Goal: Task Accomplishment & Management: Manage account settings

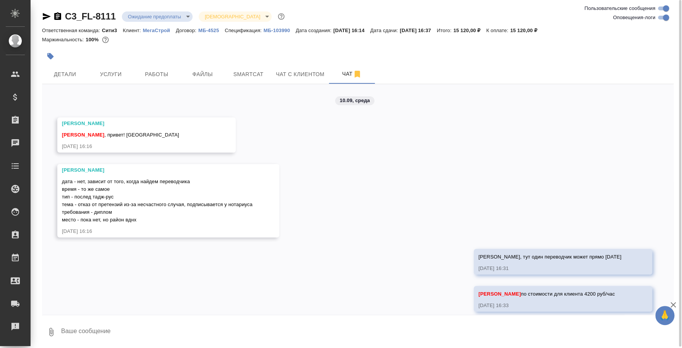
scroll to position [694, 0]
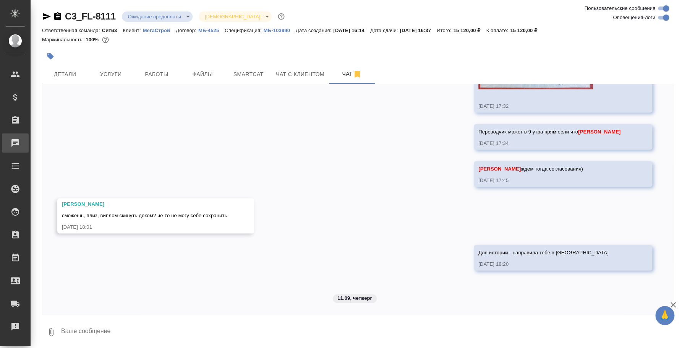
click at [15, 140] on div "Чаты" at bounding box center [5, 142] width 19 height 11
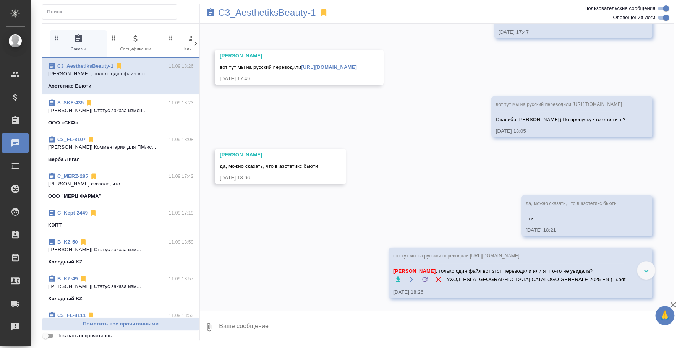
scroll to position [1714, 0]
click at [288, 18] on div "C3_AesthetiksBeauty-1" at bounding box center [358, 12] width 316 height 17
click at [287, 16] on p "C3_AesthetiksBeauty-1" at bounding box center [267, 13] width 98 height 8
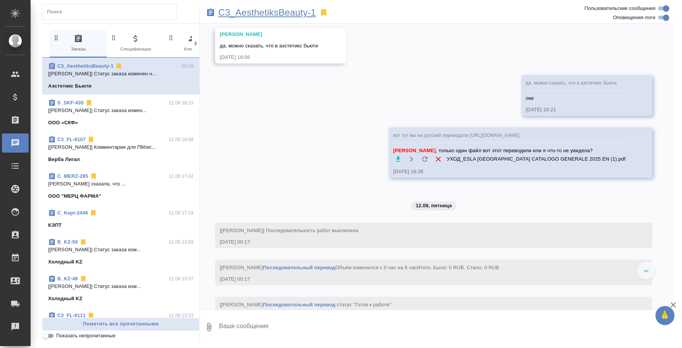
scroll to position [2060, 0]
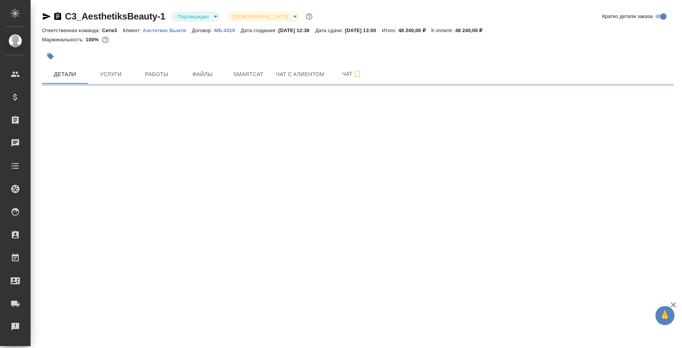
select select "RU"
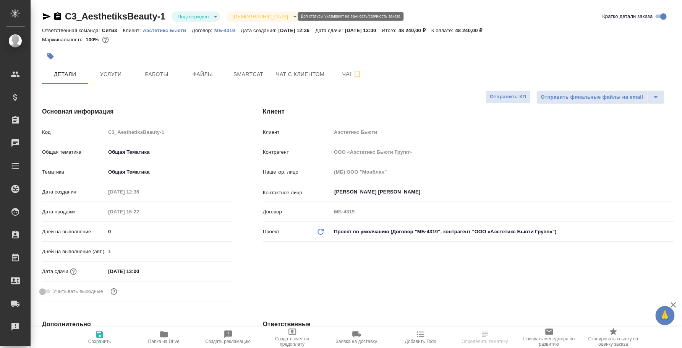
type textarea "x"
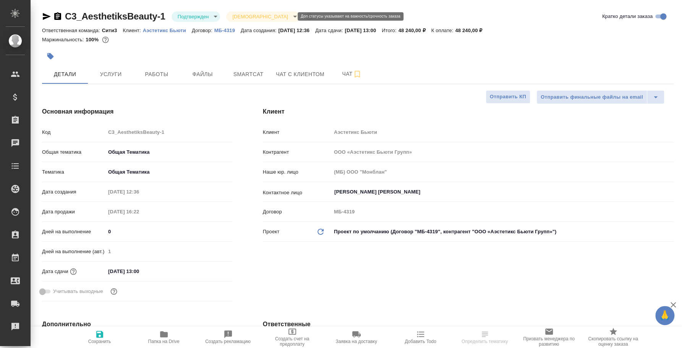
type textarea "x"
type input "Федотова Ирина"
type textarea "x"
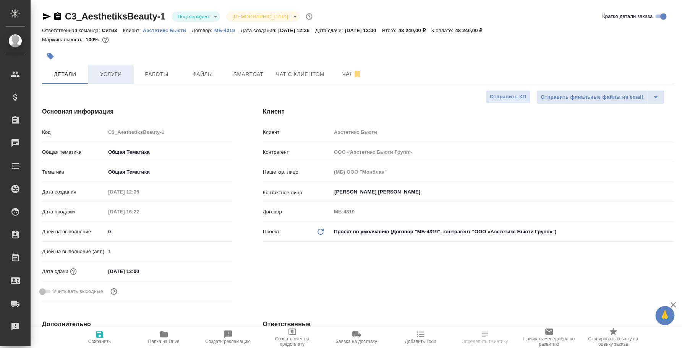
click at [110, 75] on span "Услуги" at bounding box center [110, 75] width 37 height 10
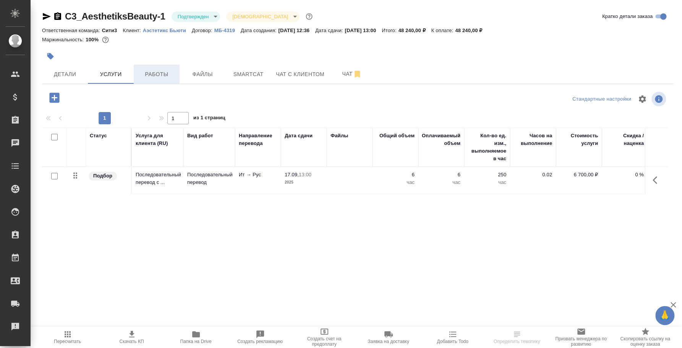
click at [153, 78] on span "Работы" at bounding box center [156, 75] width 37 height 10
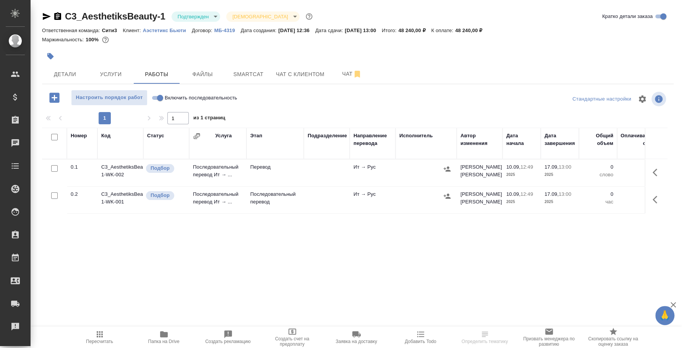
click at [153, 100] on input "Включить последовательность" at bounding box center [160, 97] width 28 height 9
checkbox input "true"
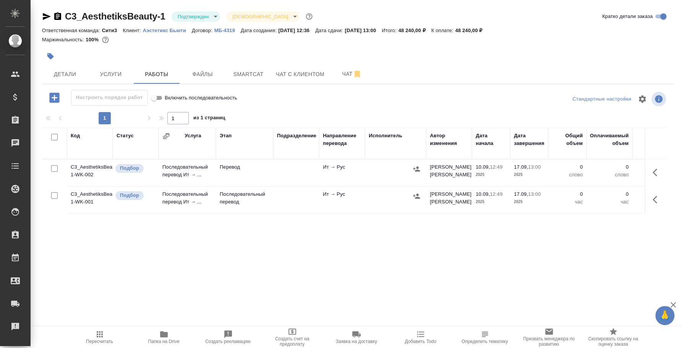
click at [416, 195] on icon "button" at bounding box center [417, 196] width 8 height 8
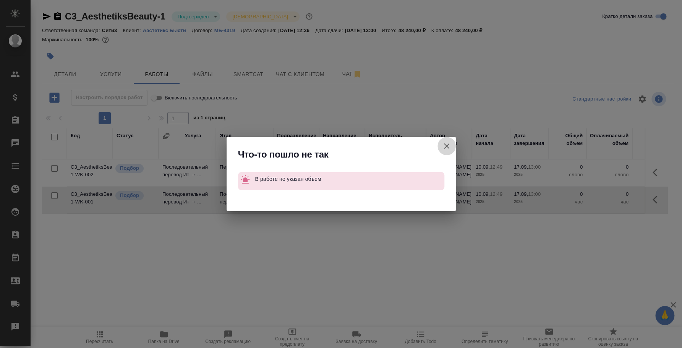
click at [447, 146] on icon "button" at bounding box center [446, 145] width 5 height 5
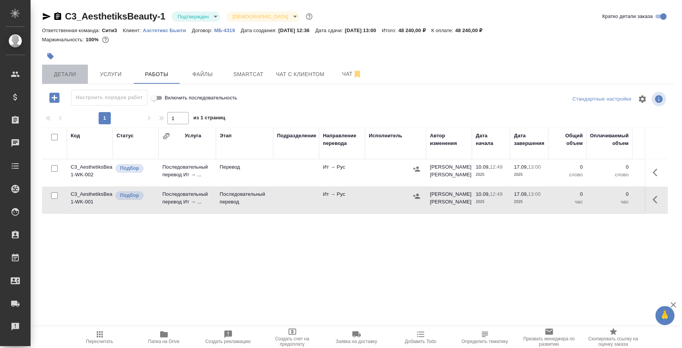
click at [73, 76] on span "Детали" at bounding box center [65, 75] width 37 height 10
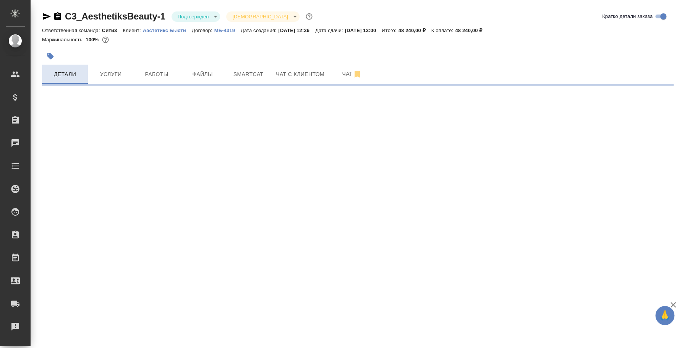
select select "RU"
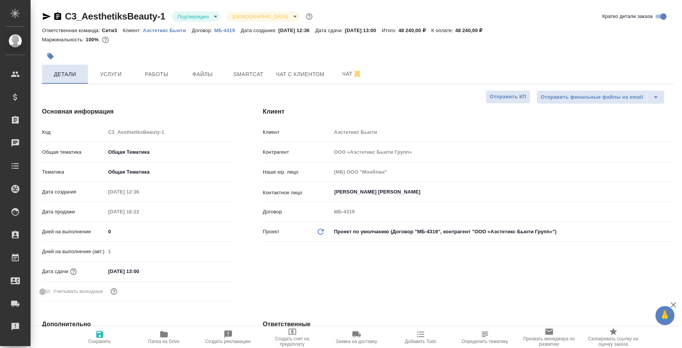
type textarea "x"
click at [150, 72] on span "Работы" at bounding box center [156, 75] width 37 height 10
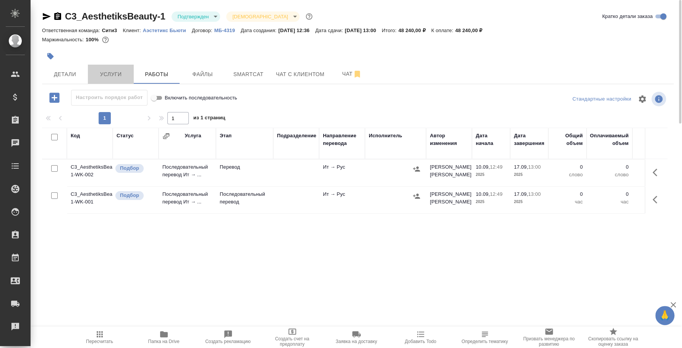
click at [123, 68] on button "Услуги" at bounding box center [111, 74] width 46 height 19
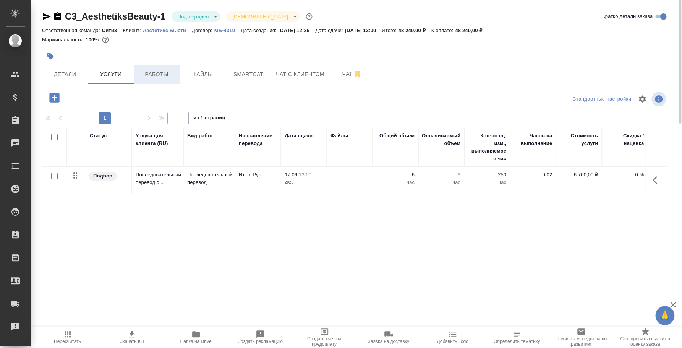
click at [160, 70] on span "Работы" at bounding box center [156, 75] width 37 height 10
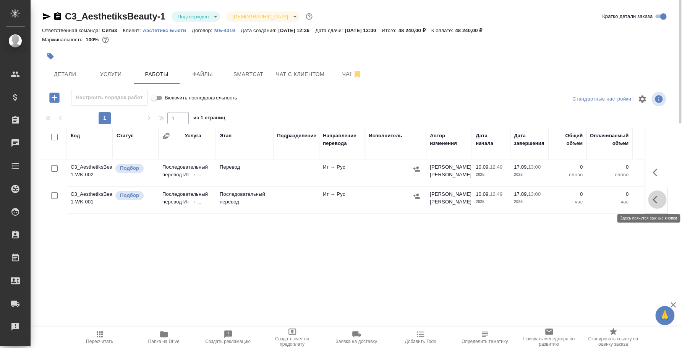
click at [655, 199] on icon "button" at bounding box center [656, 199] width 9 height 9
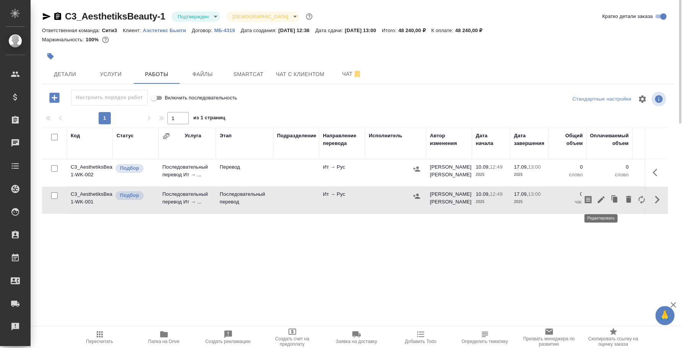
click at [601, 199] on icon "button" at bounding box center [600, 199] width 7 height 7
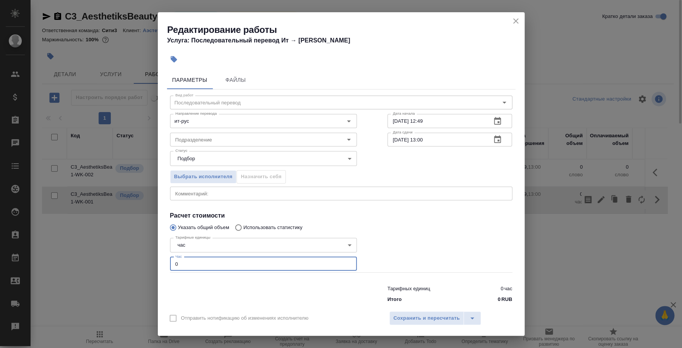
drag, startPoint x: 196, startPoint y: 258, endPoint x: 162, endPoint y: 259, distance: 33.2
click at [162, 259] on div "Параметры Файлы Вид работ Последовательный перевод Вид работ Направление перево…" at bounding box center [341, 187] width 367 height 238
type input "6"
click at [413, 317] on span "Сохранить и пересчитать" at bounding box center [426, 318] width 66 height 9
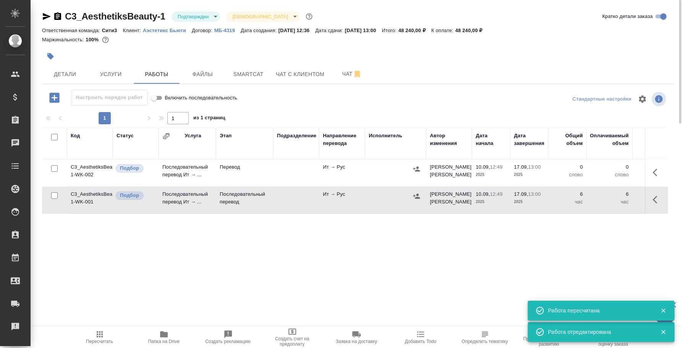
click at [416, 194] on icon "button" at bounding box center [416, 195] width 7 height 5
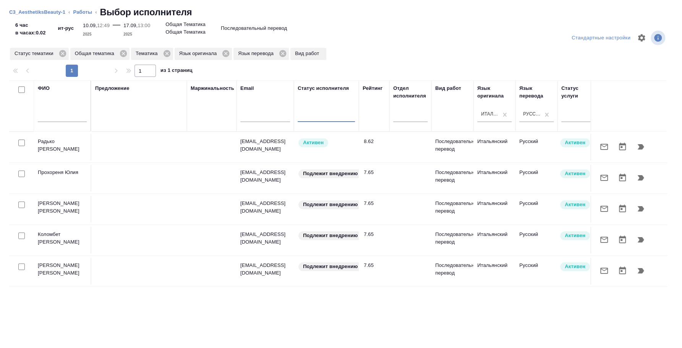
click at [48, 120] on input "text" at bounding box center [62, 117] width 49 height 10
click at [59, 55] on icon at bounding box center [62, 53] width 7 height 7
click at [63, 55] on icon at bounding box center [63, 53] width 7 height 7
click at [48, 54] on icon at bounding box center [45, 53] width 7 height 7
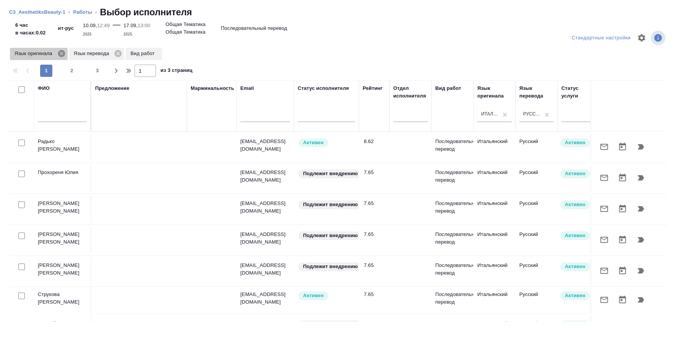
click at [61, 53] on icon at bounding box center [61, 53] width 8 height 8
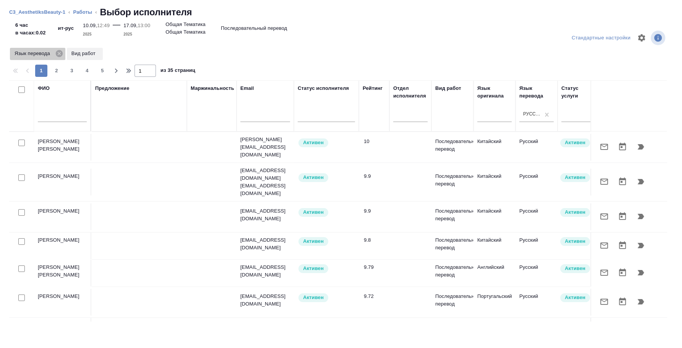
click at [59, 53] on icon at bounding box center [59, 53] width 8 height 8
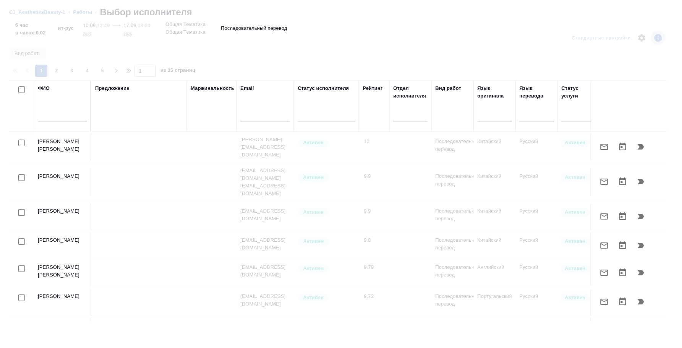
click at [54, 113] on input "text" at bounding box center [62, 117] width 49 height 10
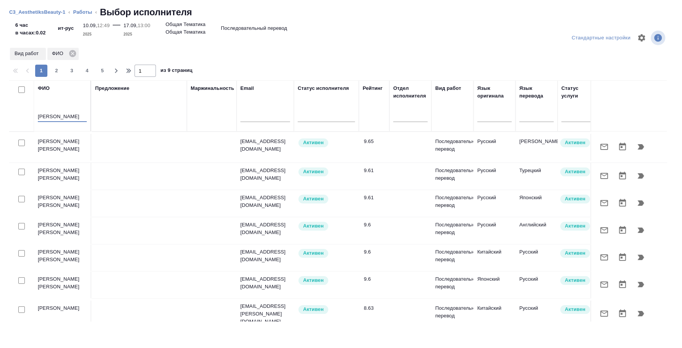
click at [23, 146] on div at bounding box center [21, 143] width 17 height 11
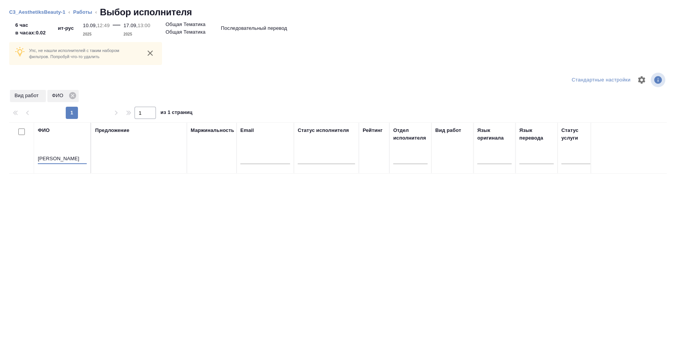
drag, startPoint x: 59, startPoint y: 156, endPoint x: 29, endPoint y: 153, distance: 30.3
click at [29, 153] on tr "ФИО екатерина шишкин Предложение Маржинальность Email Статус исполнителя Рейтин…" at bounding box center [564, 147] width 1110 height 51
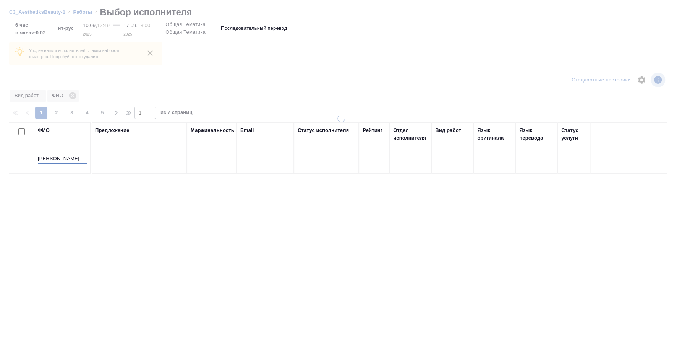
type input "шишкин"
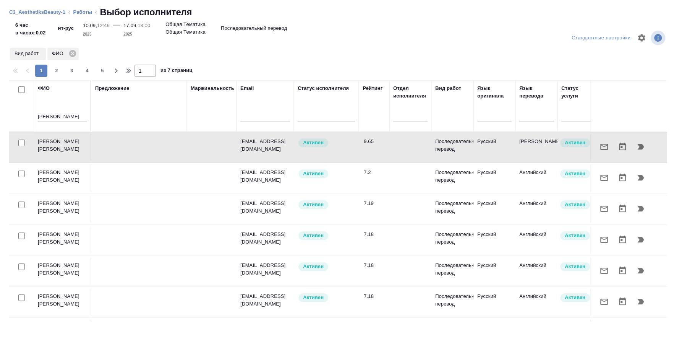
click at [71, 153] on td "Шишкина Екатерина Сергеевна" at bounding box center [62, 147] width 57 height 27
click at [22, 141] on input "checkbox" at bounding box center [21, 142] width 6 height 6
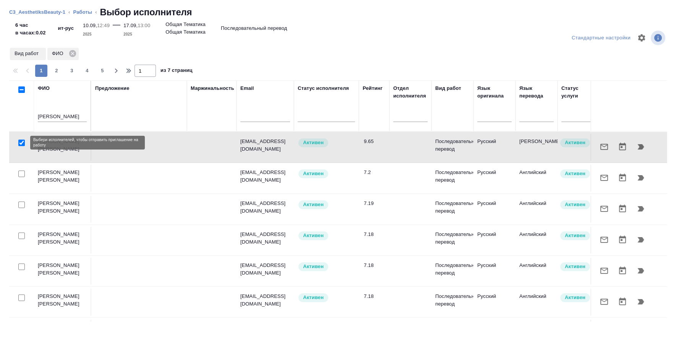
checkbox input "true"
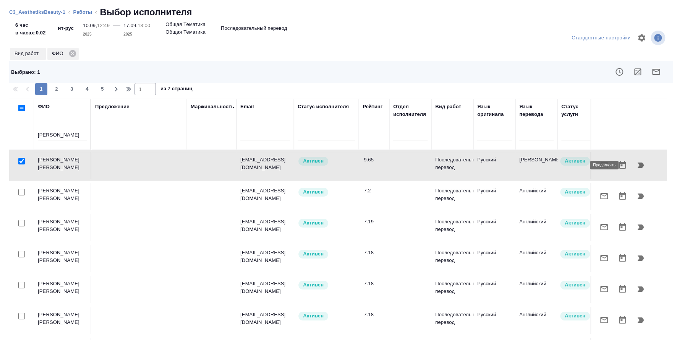
click at [636, 161] on icon "button" at bounding box center [640, 164] width 9 height 9
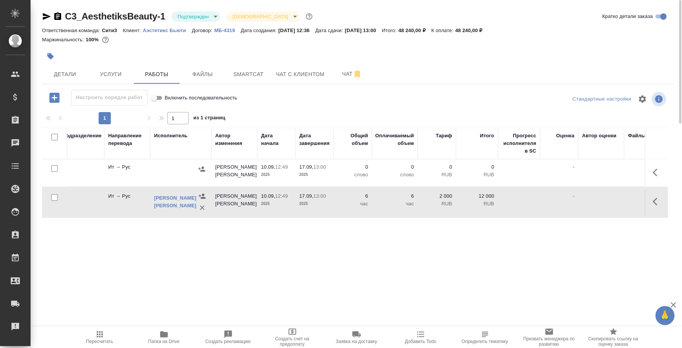
scroll to position [0, 240]
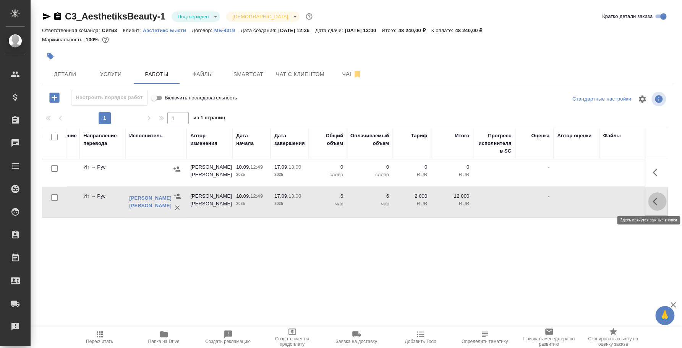
click at [655, 199] on icon "button" at bounding box center [654, 201] width 5 height 8
click at [602, 202] on icon "button" at bounding box center [600, 201] width 9 height 9
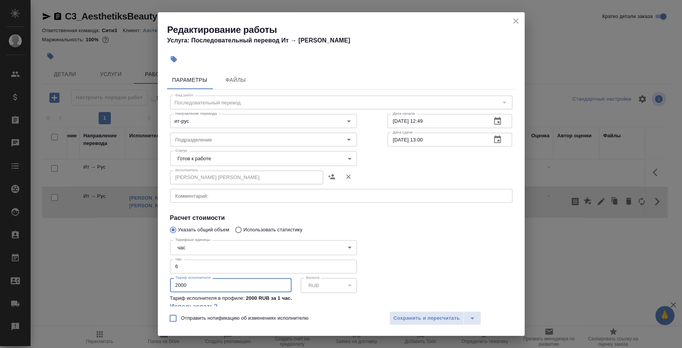
drag, startPoint x: 189, startPoint y: 287, endPoint x: 160, endPoint y: 278, distance: 30.5
click at [160, 278] on div "Параметры Файлы Вид работ Последовательный перевод Вид работ Направление перево…" at bounding box center [341, 187] width 367 height 238
type input "4000"
click at [421, 312] on button "Сохранить и пересчитать" at bounding box center [426, 318] width 75 height 14
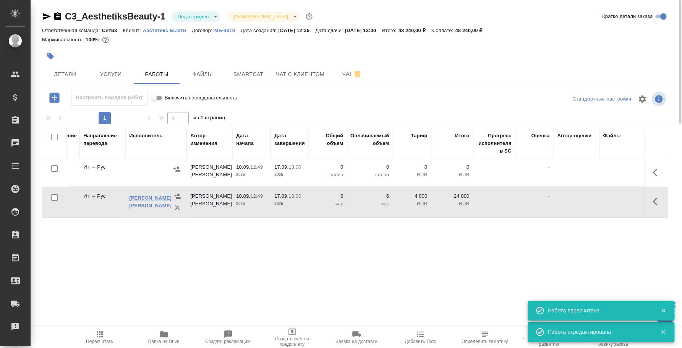
click at [150, 207] on link "Шишкина Екатерина Сергеевна" at bounding box center [150, 201] width 42 height 13
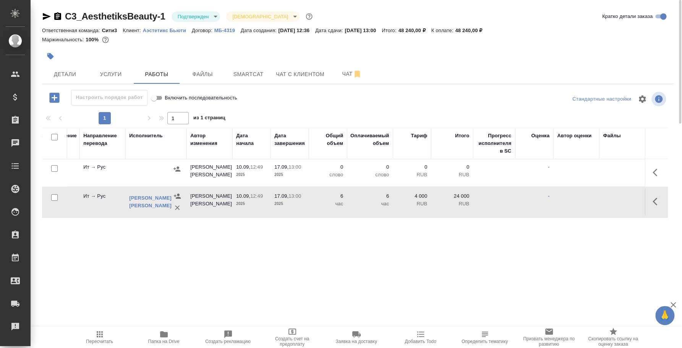
click at [207, 16] on body "🙏 .cls-1 fill:#fff; AWATERA Fedotova Irina Клиенты Спецификации Заказы 0 Чаты T…" at bounding box center [341, 174] width 682 height 348
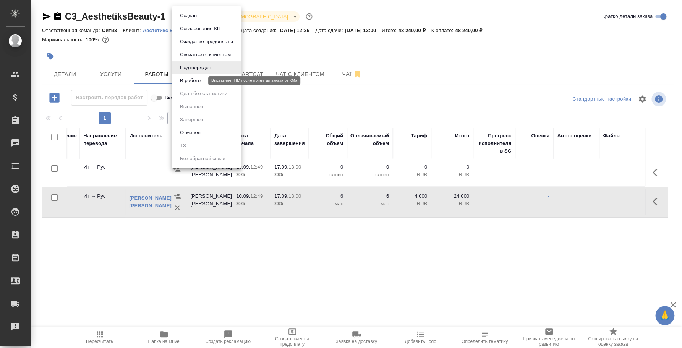
click at [187, 78] on button "В работе" at bounding box center [190, 80] width 25 height 8
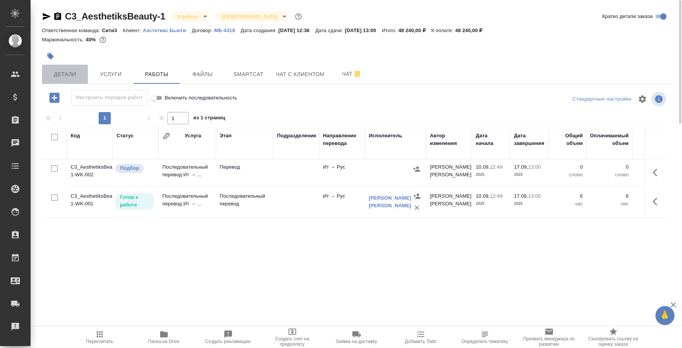
click at [76, 71] on span "Детали" at bounding box center [65, 75] width 37 height 10
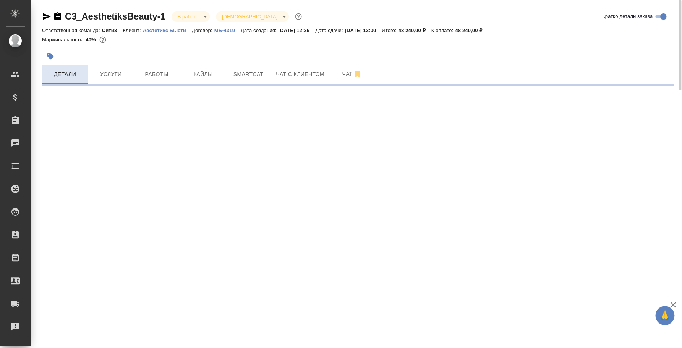
select select "RU"
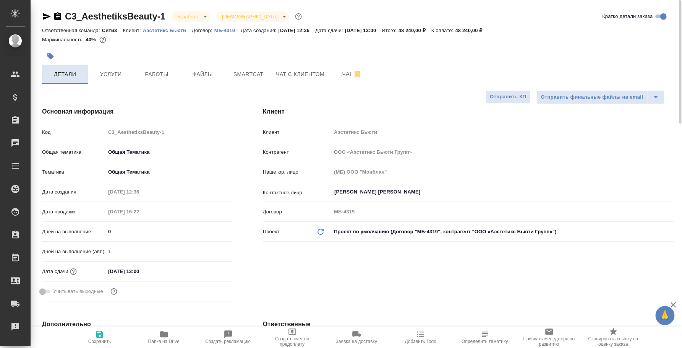
type textarea "x"
click at [116, 71] on span "Услуги" at bounding box center [110, 75] width 37 height 10
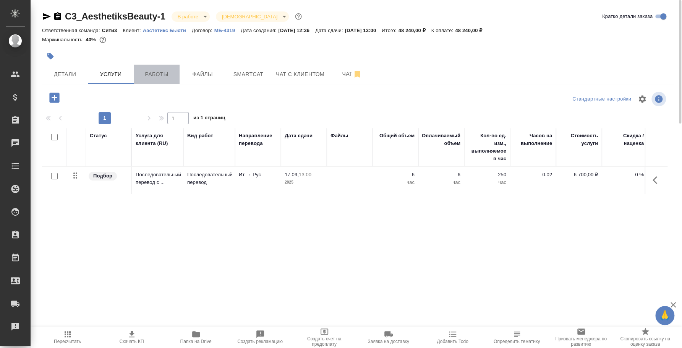
click at [149, 79] on button "Работы" at bounding box center [157, 74] width 46 height 19
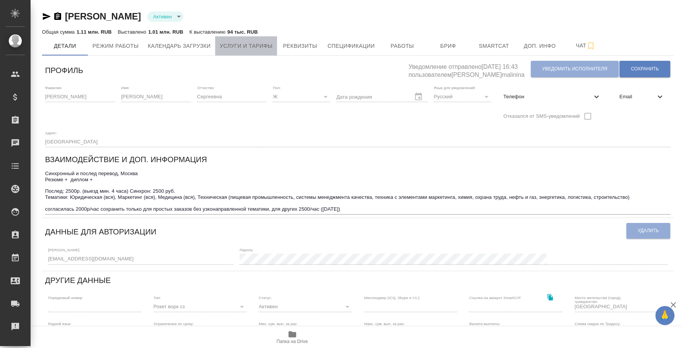
click at [270, 45] on span "Услуги и тарифы" at bounding box center [246, 46] width 53 height 10
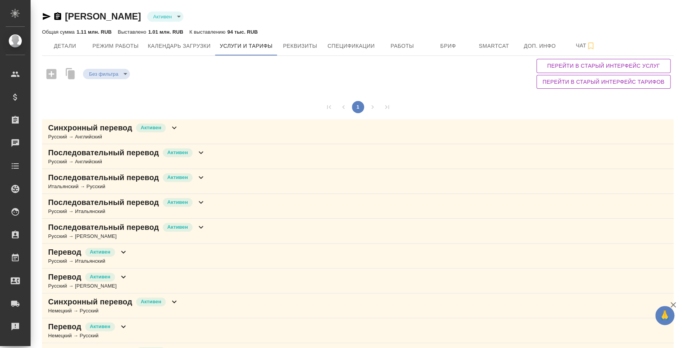
click at [227, 209] on div "Последовательный перевод Активен Русский → Итальянский" at bounding box center [357, 206] width 631 height 25
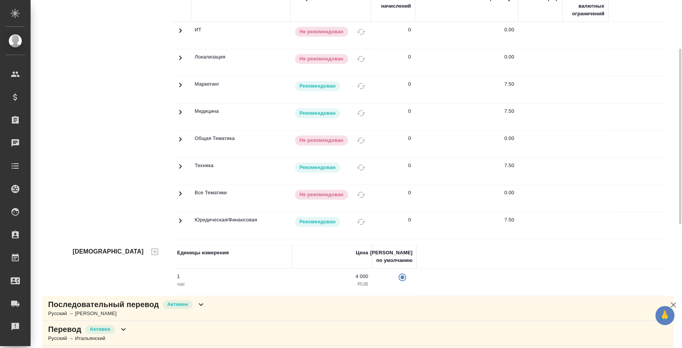
scroll to position [47, 0]
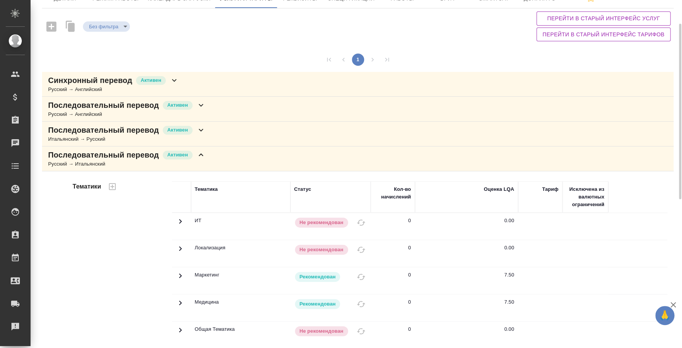
click at [231, 126] on div "Последовательный перевод Активен Итальянский → Русский" at bounding box center [357, 133] width 631 height 25
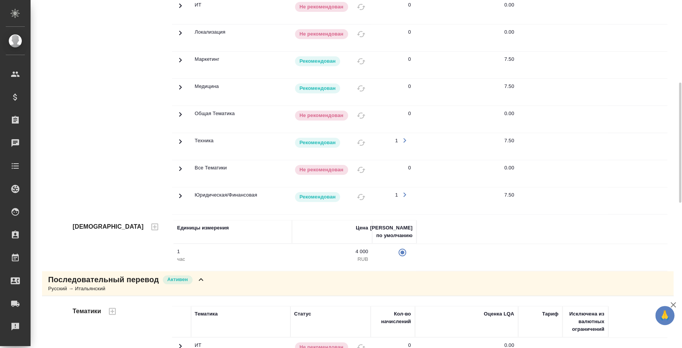
scroll to position [0, 0]
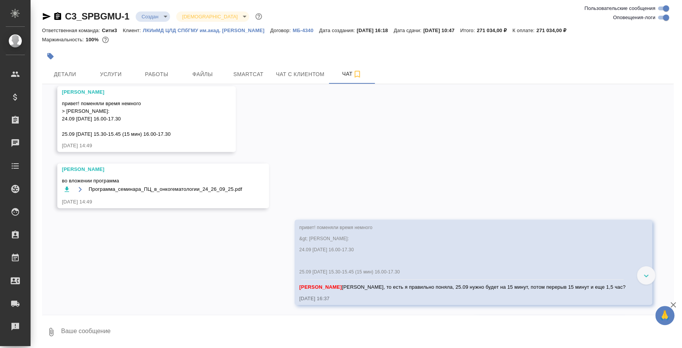
click at [641, 278] on div at bounding box center [646, 275] width 18 height 18
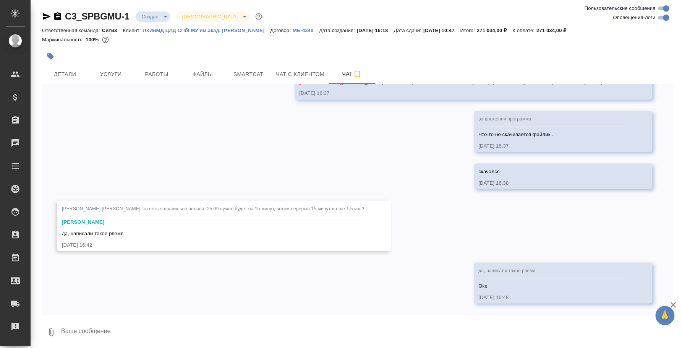
scroll to position [2833, 0]
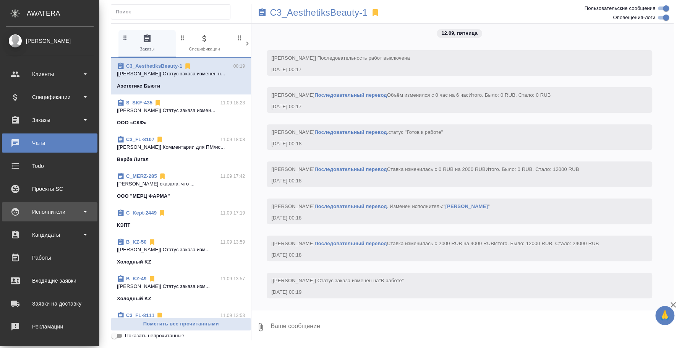
scroll to position [2090, 0]
click at [22, 213] on div "Исполнители" at bounding box center [50, 211] width 88 height 11
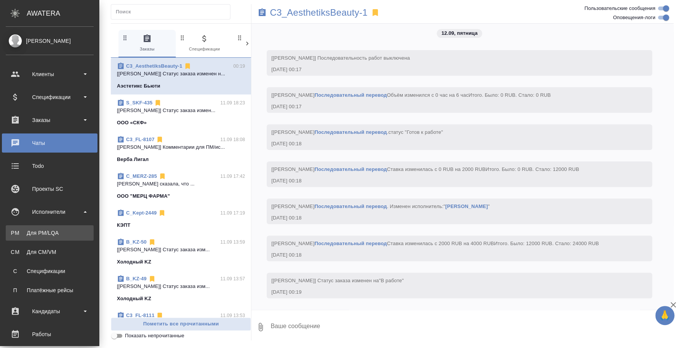
click at [32, 230] on div "Для PM/LQA" at bounding box center [50, 233] width 80 height 8
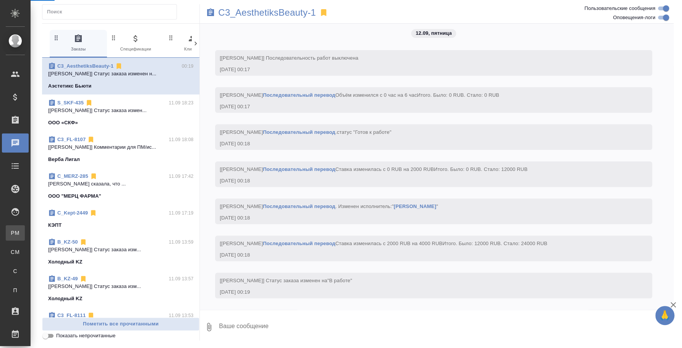
scroll to position [2060, 0]
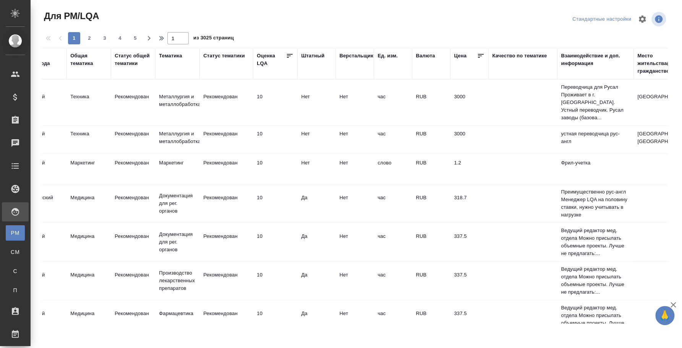
scroll to position [0, 597]
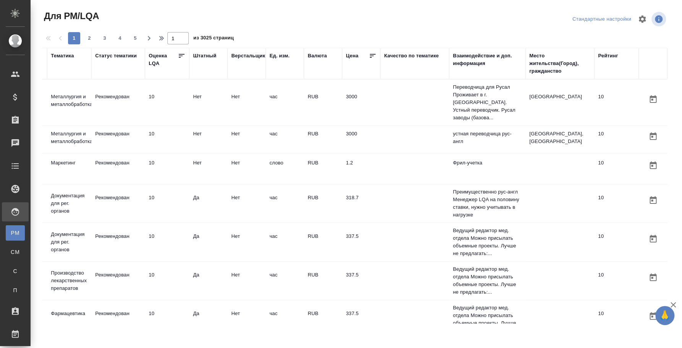
click at [546, 60] on div "Место жительства(Город), гражданство" at bounding box center [559, 63] width 61 height 23
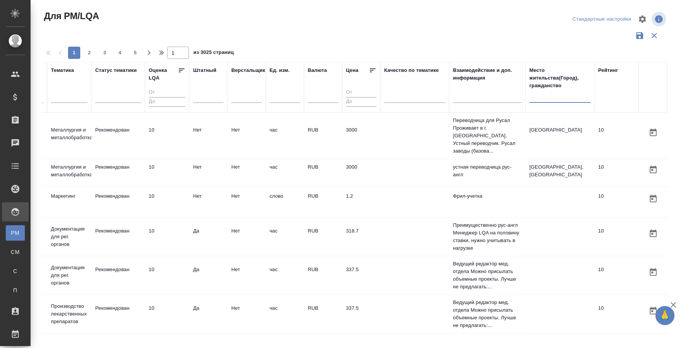
click at [539, 102] on input "text" at bounding box center [559, 98] width 61 height 10
type input "франция"
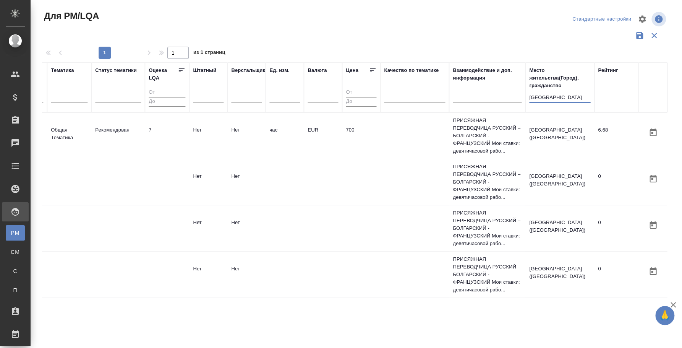
scroll to position [0, 590]
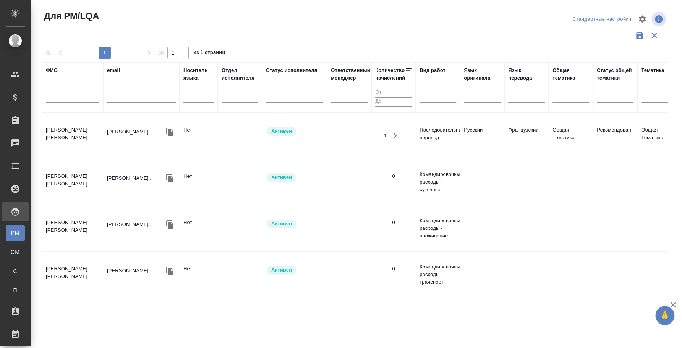
click at [67, 126] on td "[PERSON_NAME] [PERSON_NAME]" at bounding box center [72, 135] width 61 height 27
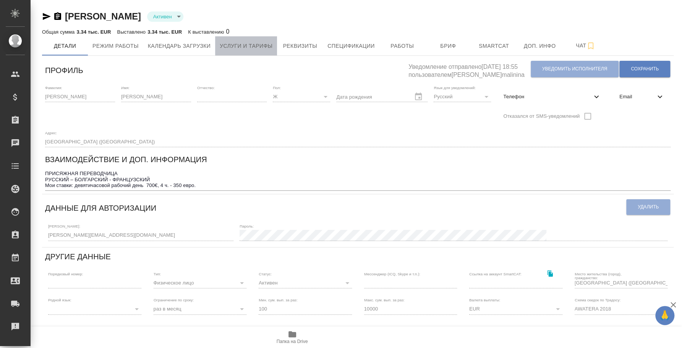
click at [260, 37] on button "Услуги и тарифы" at bounding box center [246, 45] width 62 height 19
